Goal: Information Seeking & Learning: Learn about a topic

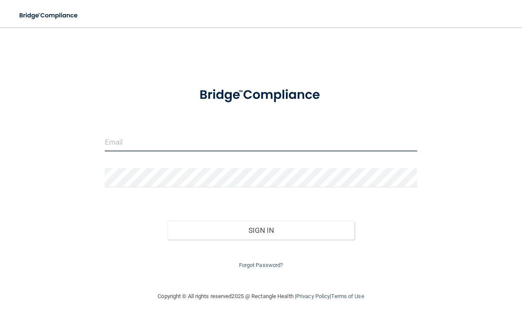
click at [158, 143] on input "email" at bounding box center [261, 141] width 313 height 19
type input "[EMAIL_ADDRESS][DOMAIN_NAME]"
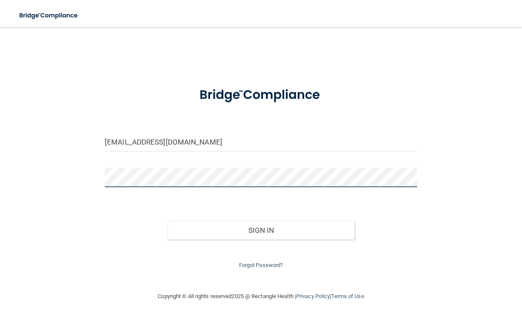
click at [168, 221] on button "Sign In" at bounding box center [262, 230] width 188 height 19
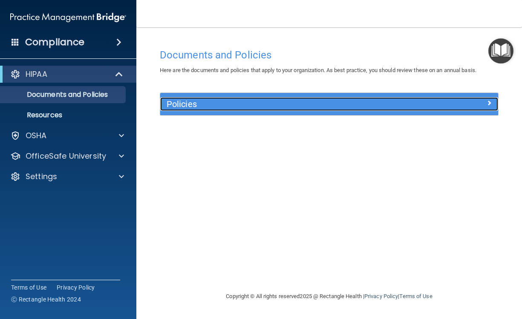
click at [197, 101] on h5 "Policies" at bounding box center [287, 103] width 241 height 9
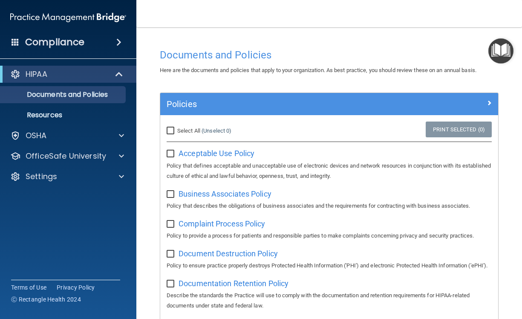
click at [171, 132] on input "Select All (Unselect 0) Unselect All" at bounding box center [172, 130] width 10 height 7
checkbox input "true"
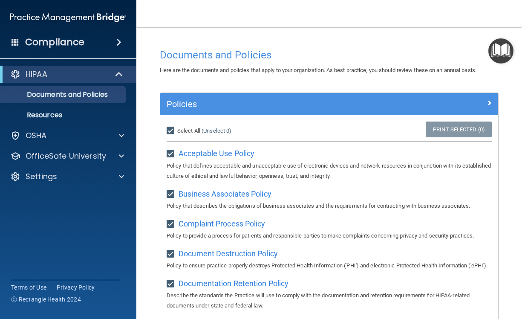
checkbox input "true"
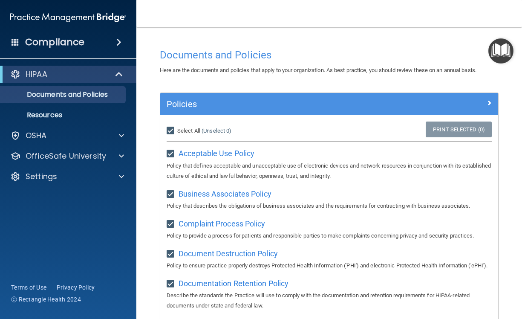
checkbox input "true"
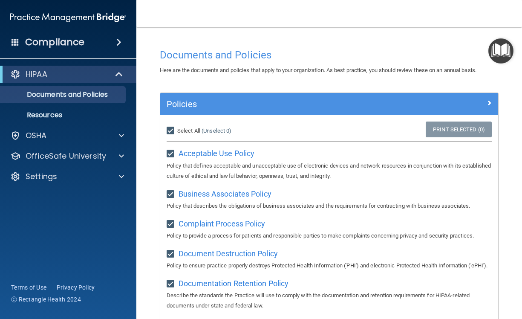
checkbox input "true"
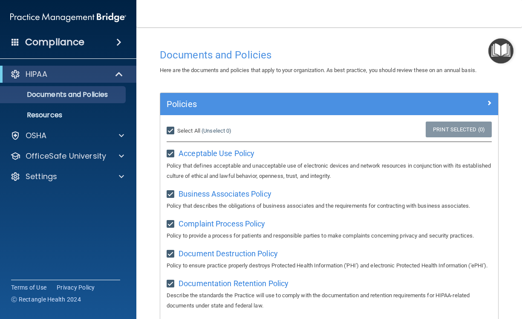
checkbox input "true"
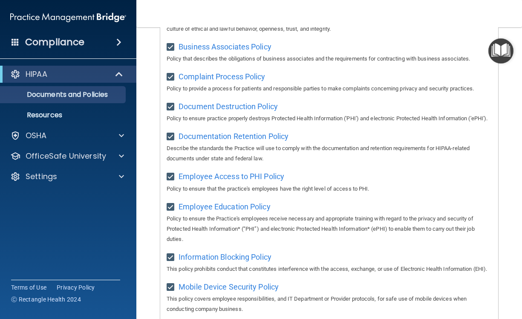
scroll to position [81, 0]
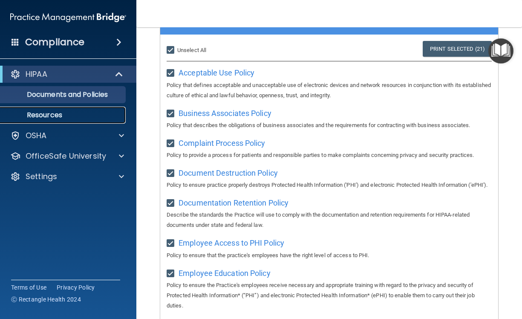
click at [67, 118] on p "Resources" at bounding box center [64, 115] width 116 height 9
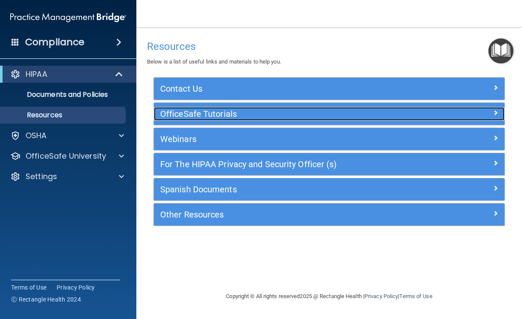
click at [199, 114] on h5 "OfficeSafe Tutorials" at bounding box center [285, 113] width 250 height 9
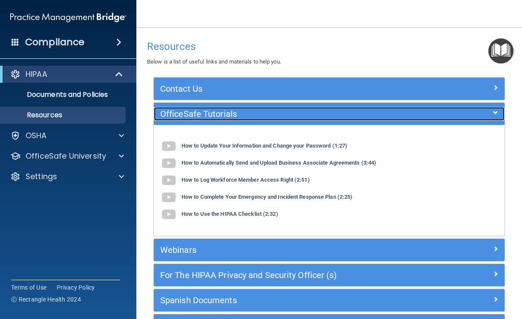
click at [199, 114] on h5 "OfficeSafe Tutorials" at bounding box center [285, 113] width 250 height 9
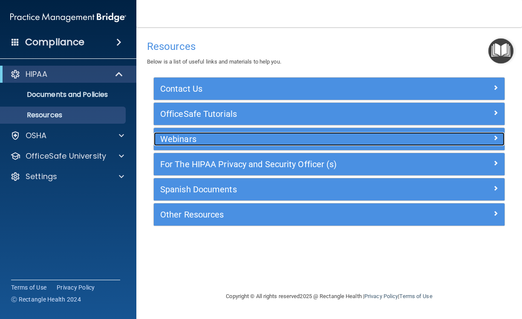
click at [190, 140] on h5 "Webinars" at bounding box center [285, 138] width 250 height 9
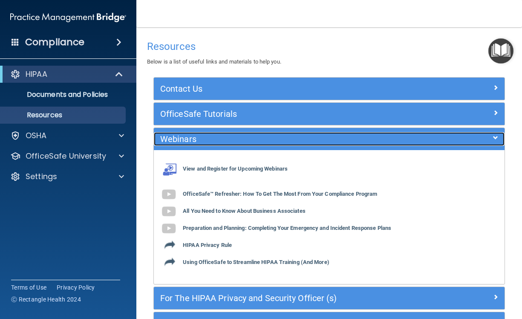
click at [190, 140] on h5 "Webinars" at bounding box center [285, 138] width 250 height 9
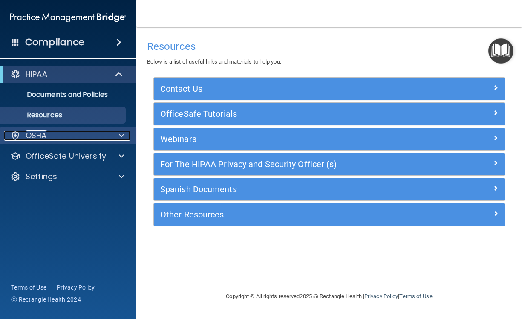
click at [90, 139] on div "OSHA" at bounding box center [57, 135] width 106 height 10
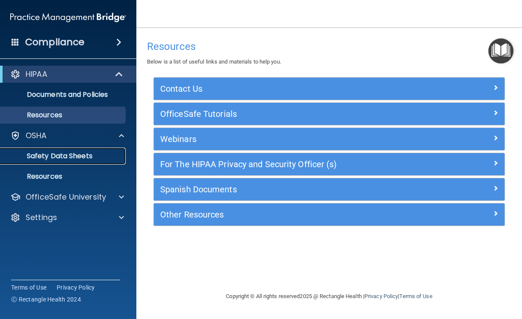
click at [75, 157] on p "Safety Data Sheets" at bounding box center [64, 156] width 116 height 9
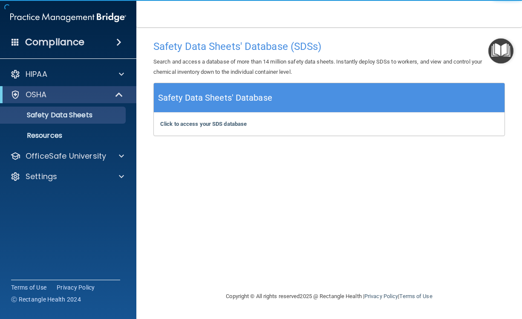
click at [215, 101] on h5 "Safety Data Sheets' Database" at bounding box center [215, 97] width 114 height 15
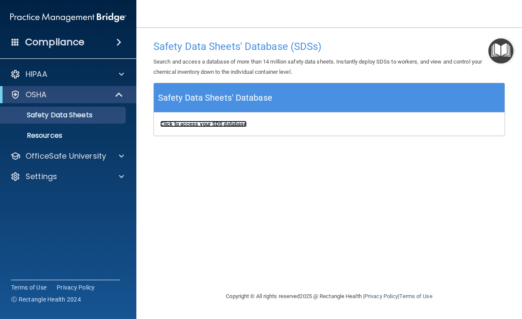
click at [210, 123] on b "Click to access your SDS database" at bounding box center [203, 124] width 87 height 6
click at [339, 262] on div "Safety Data Sheets' Database (SDSs) Search and access a database of more than 1…" at bounding box center [329, 159] width 352 height 247
click at [51, 133] on p "Resources" at bounding box center [64, 135] width 116 height 9
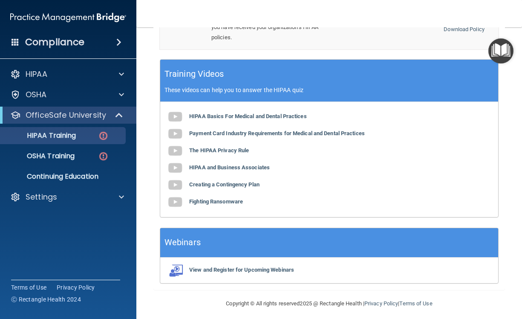
scroll to position [371, 0]
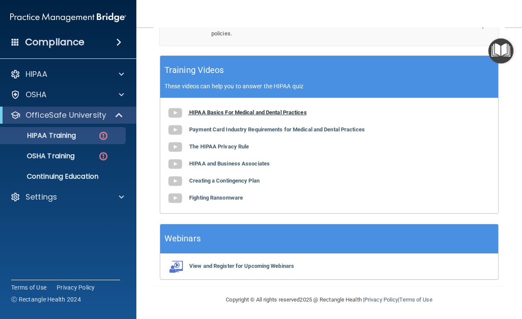
click at [252, 111] on b "HIPAA Basics For Medical and Dental Practices" at bounding box center [248, 112] width 118 height 6
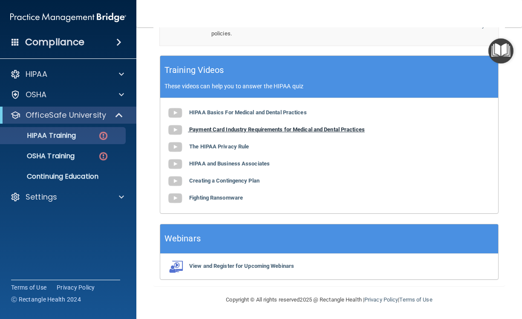
click at [259, 128] on b "Payment Card Industry Requirements for Medical and Dental Practices" at bounding box center [277, 129] width 176 height 6
